Goal: Check status: Check status

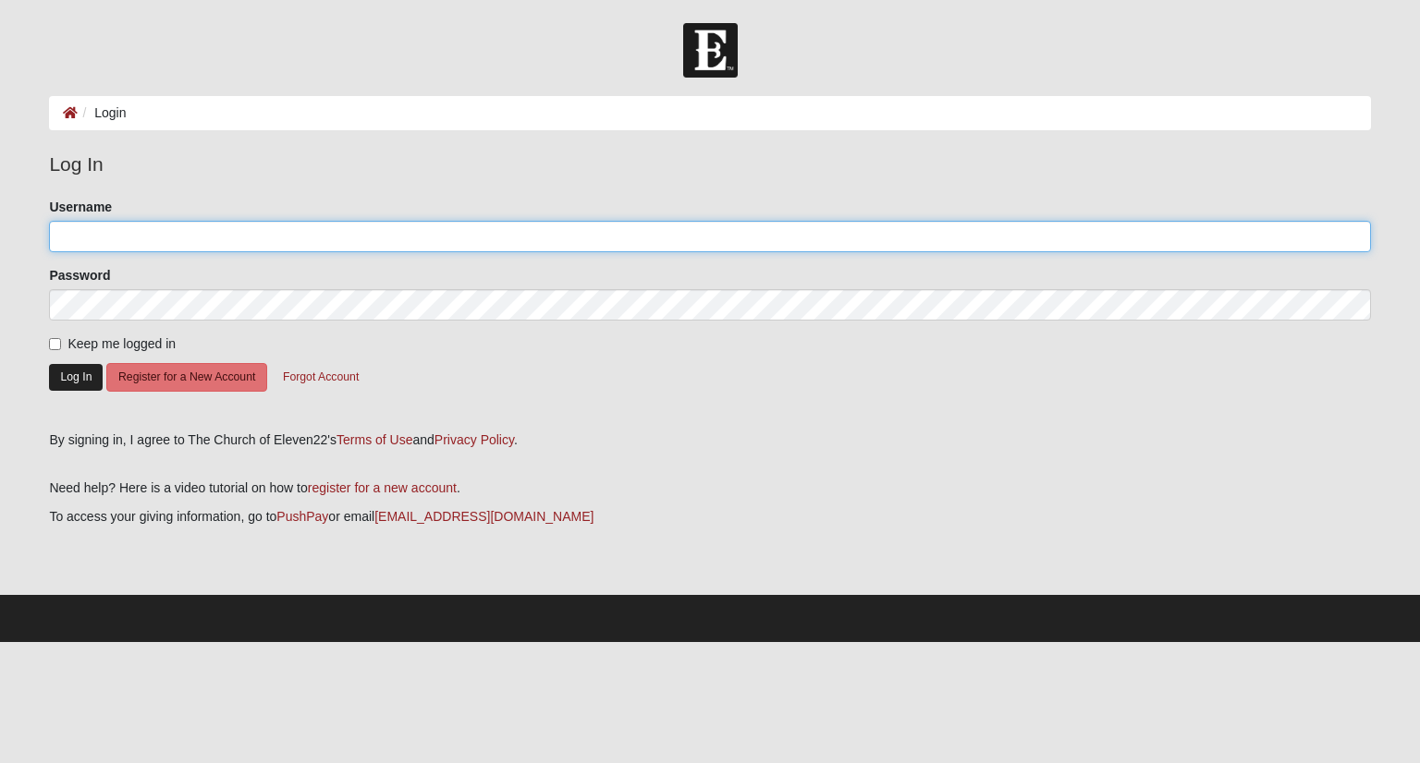
type input "Barock"
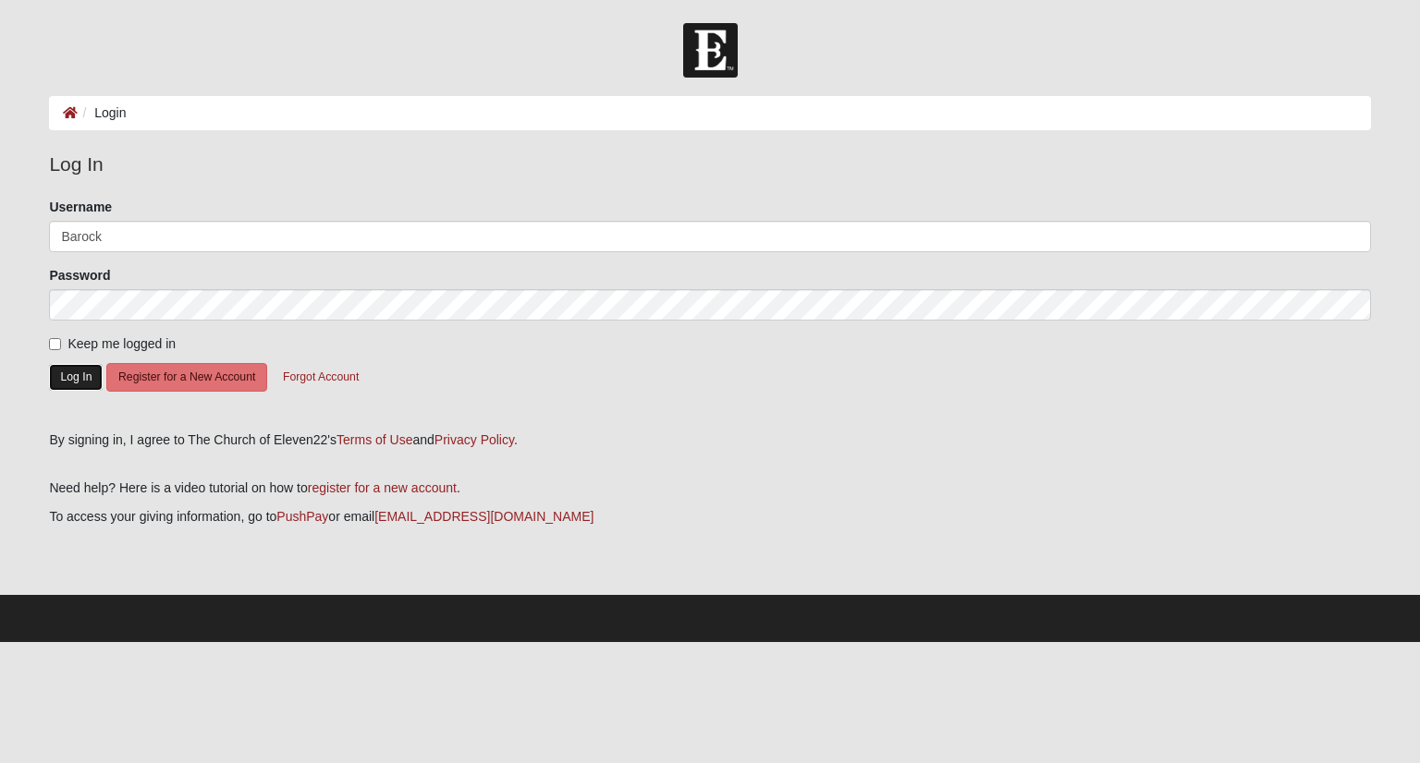
click at [74, 380] on button "Log In" at bounding box center [76, 377] width 54 height 27
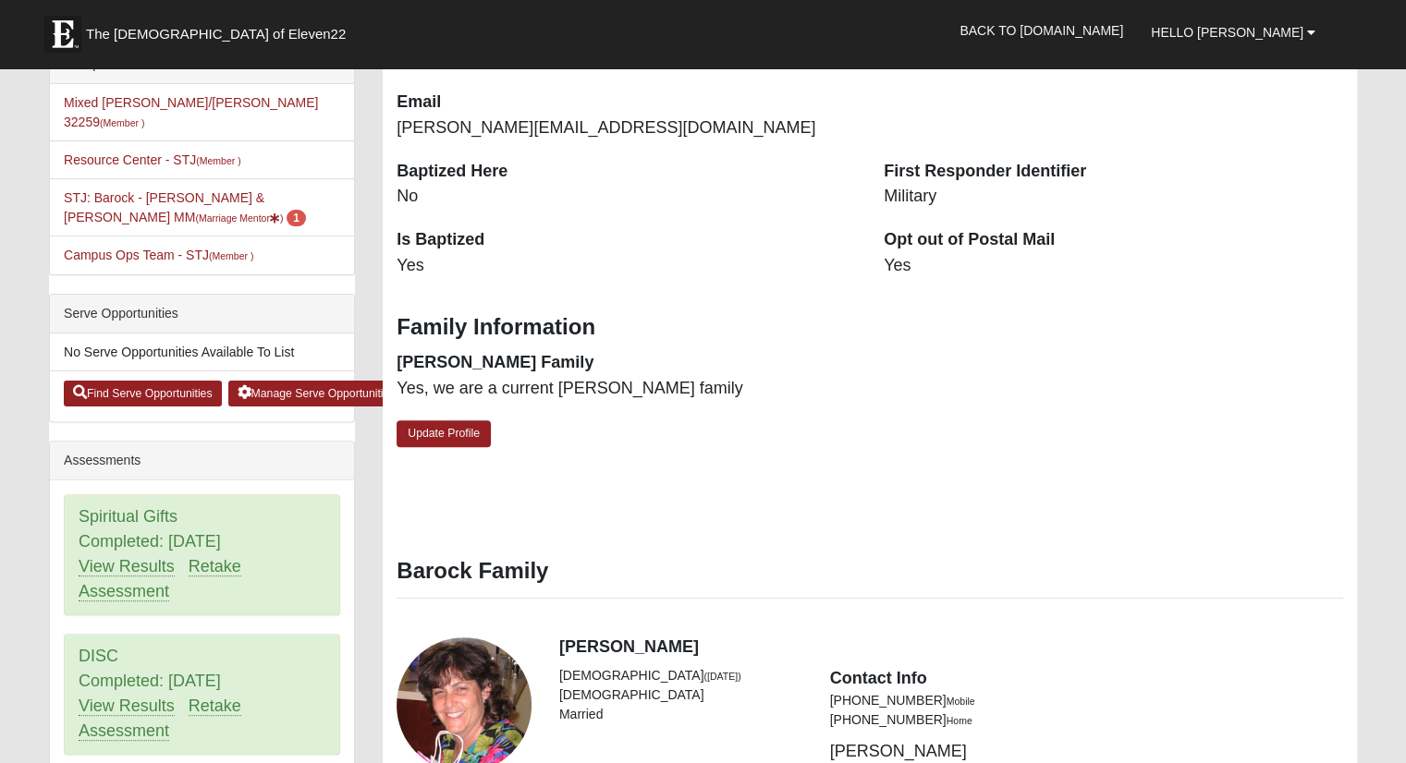
scroll to position [493, 0]
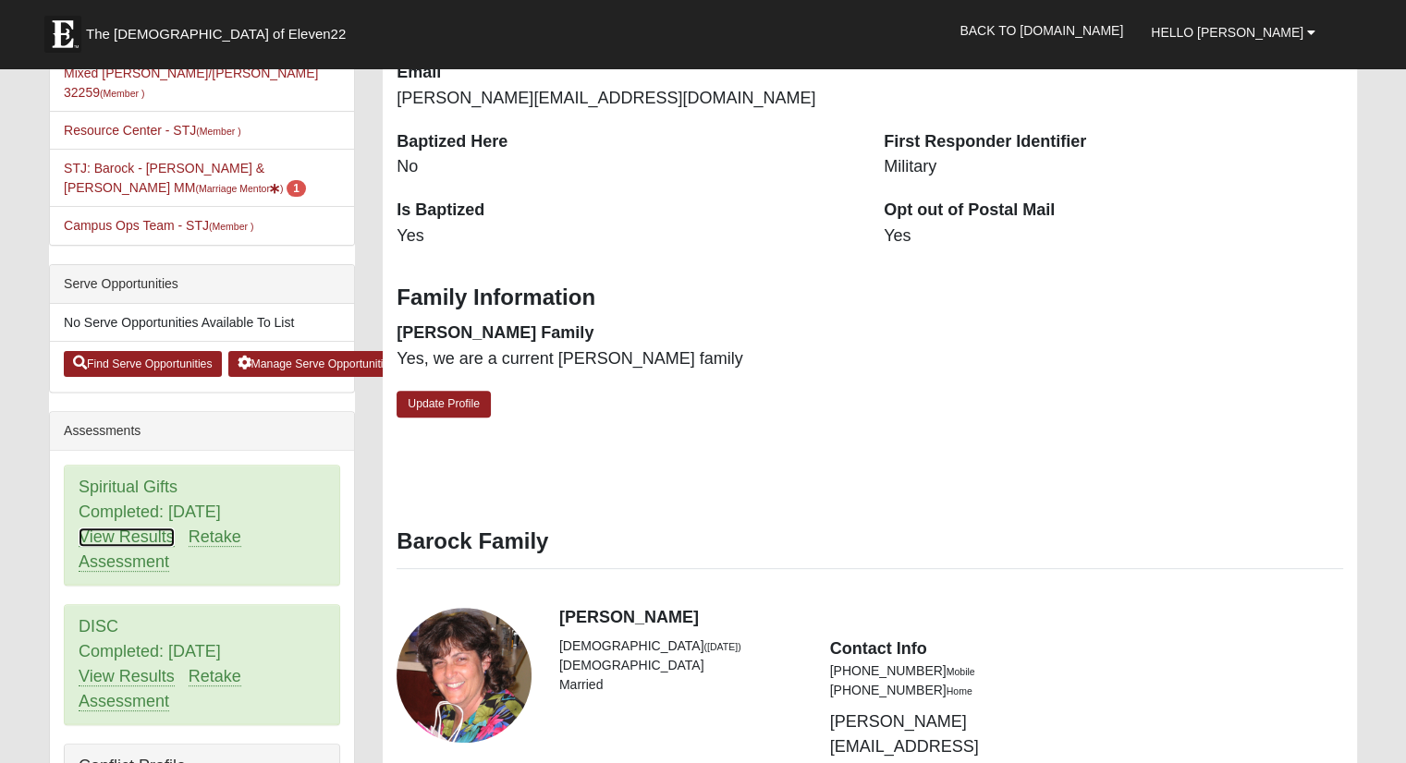
click at [148, 528] on link "View Results" at bounding box center [127, 537] width 96 height 19
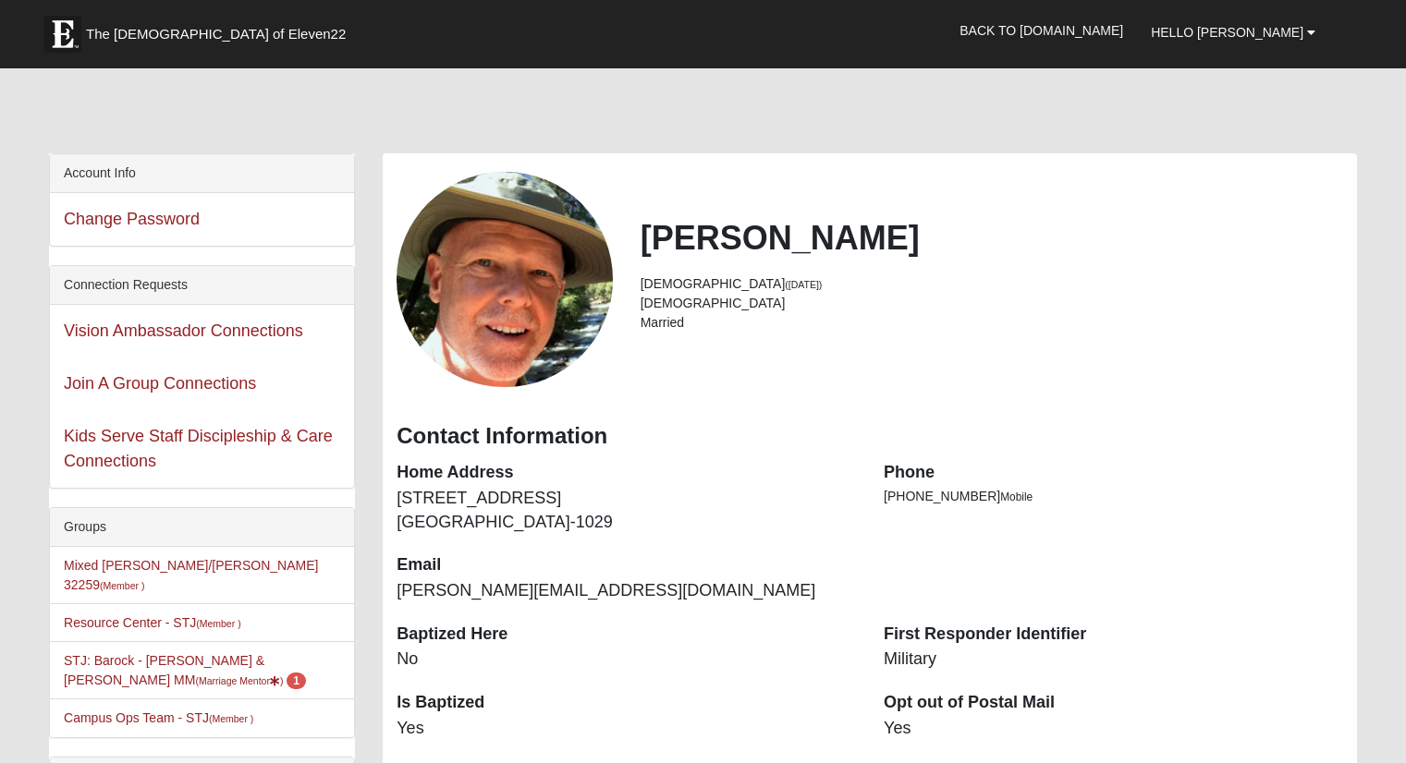
scroll to position [493, 0]
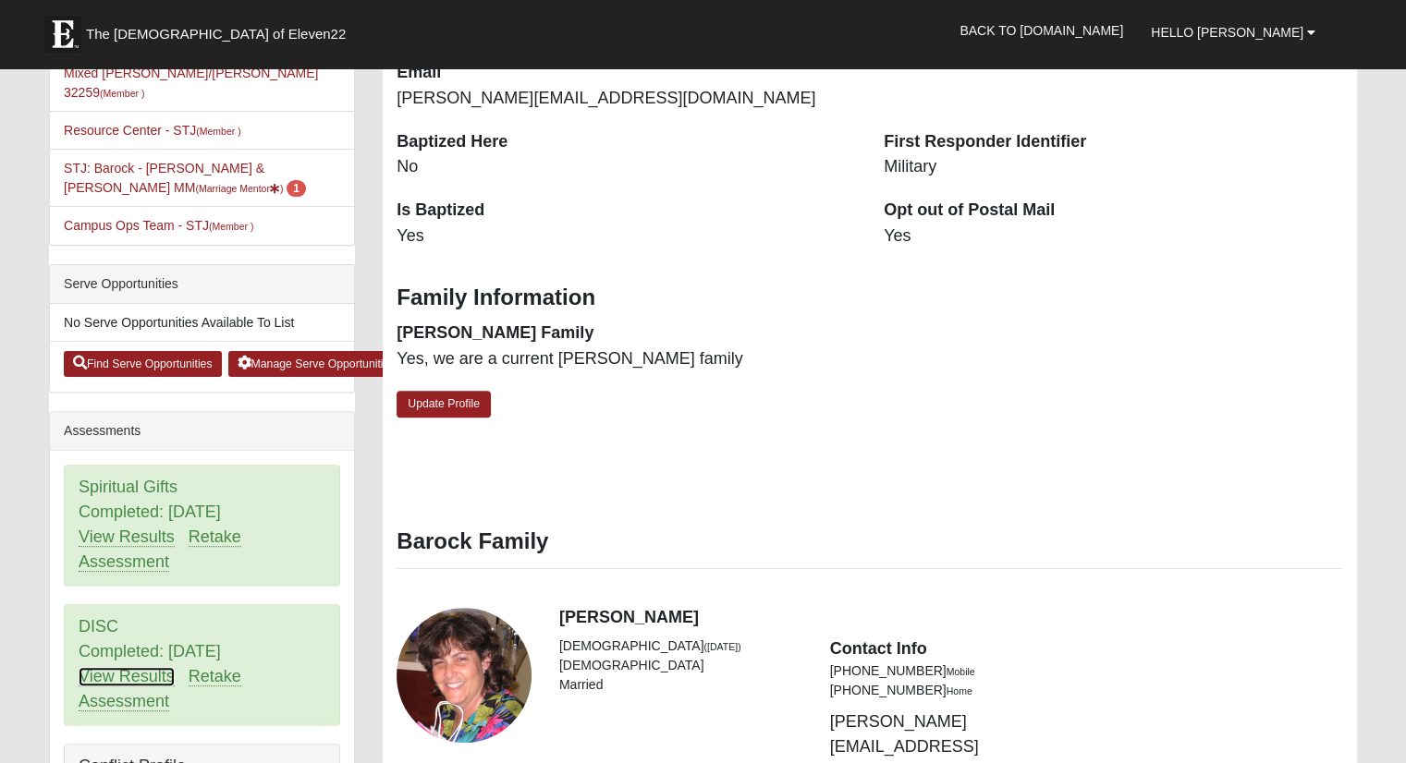
click at [134, 667] on link "View Results" at bounding box center [127, 676] width 96 height 19
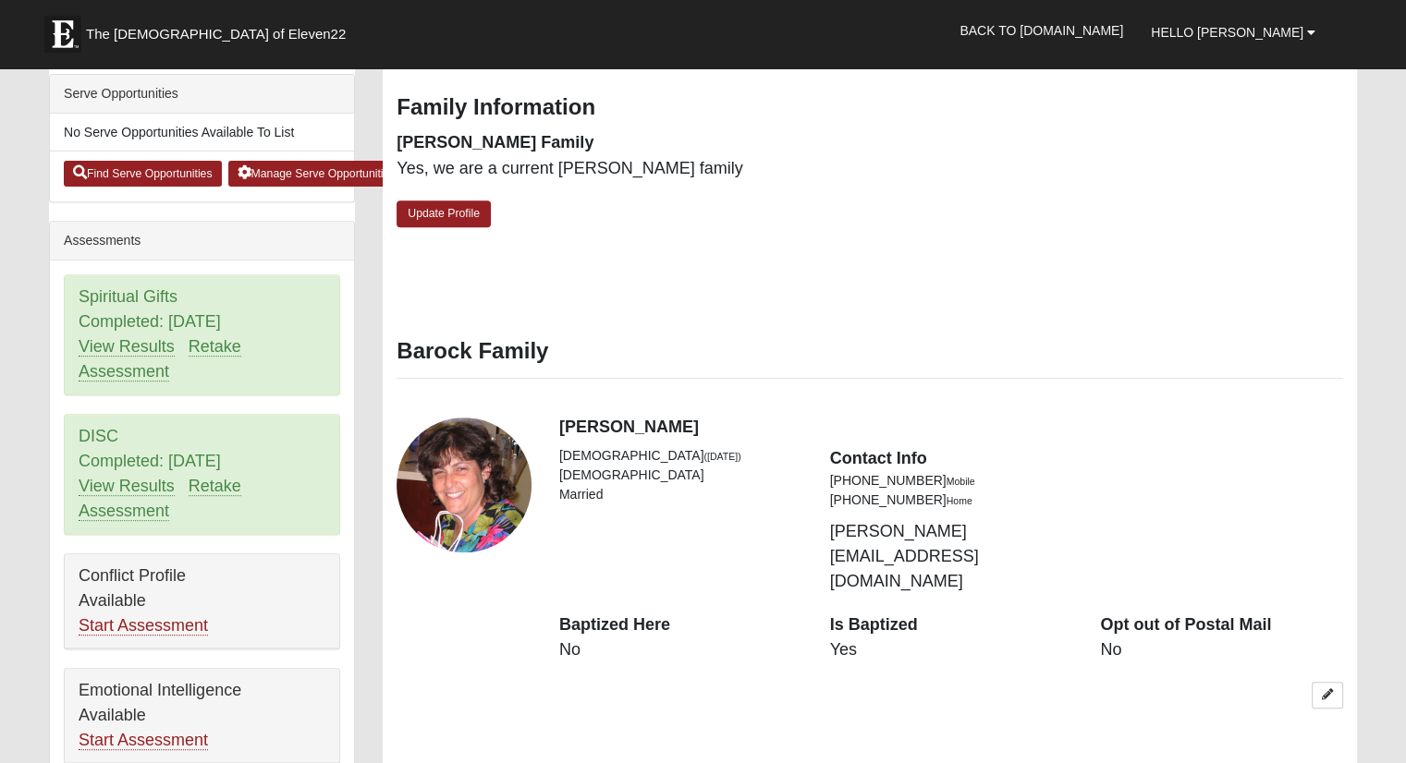
scroll to position [695, 0]
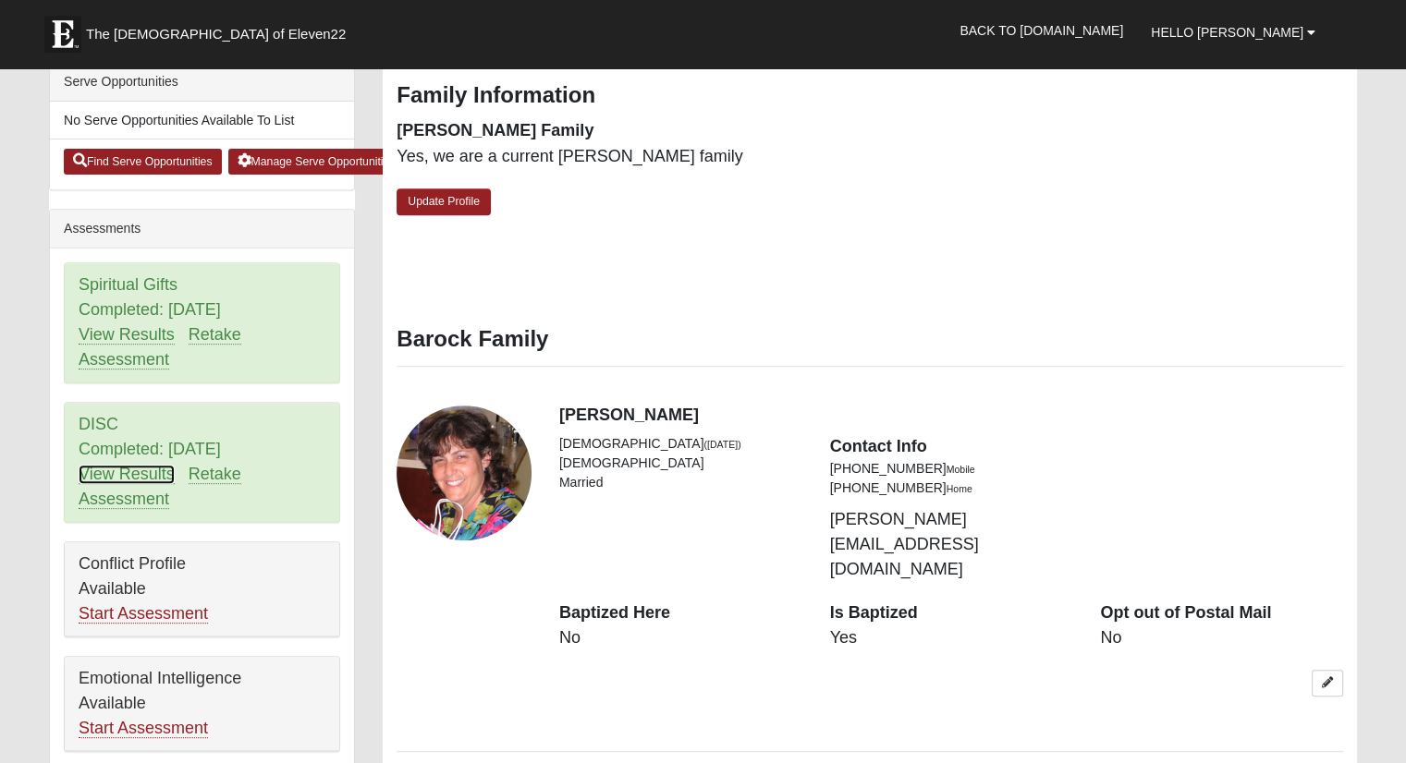
click at [128, 465] on link "View Results" at bounding box center [127, 474] width 96 height 19
